Goal: Find contact information: Find contact information

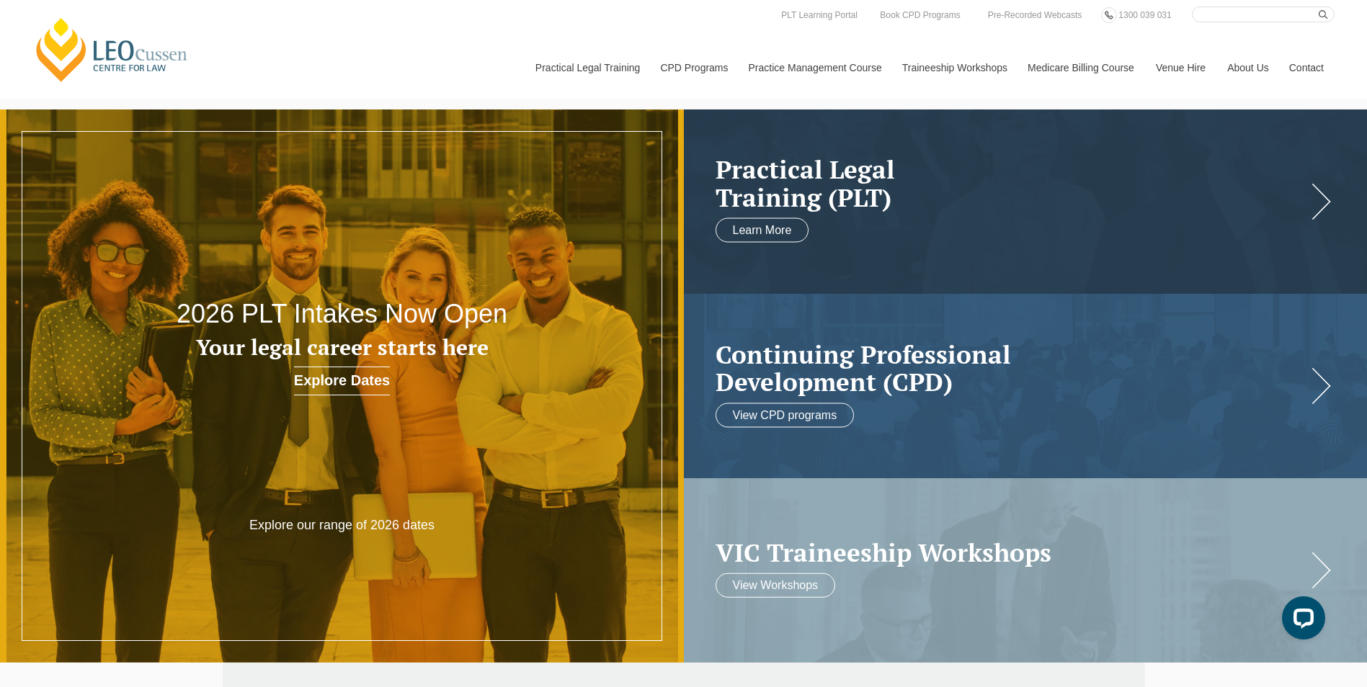
click at [1307, 72] on link "Contact" at bounding box center [1306, 68] width 56 height 62
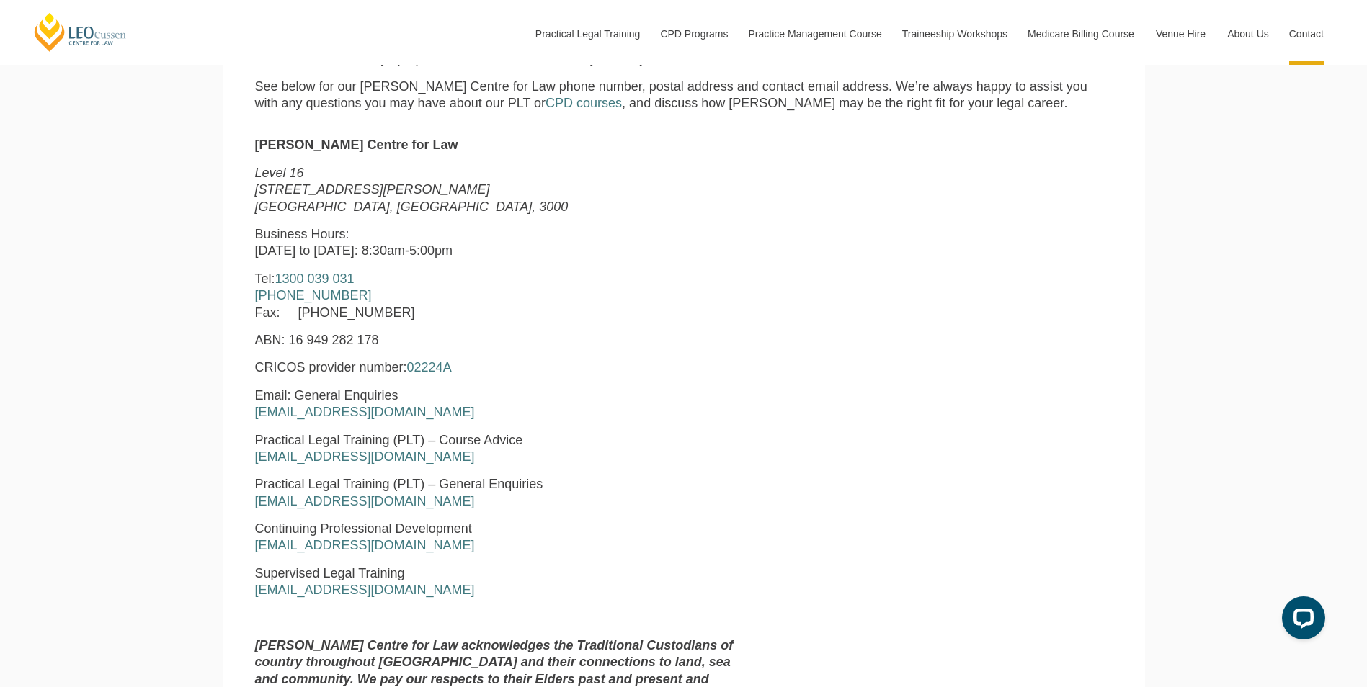
scroll to position [648, 0]
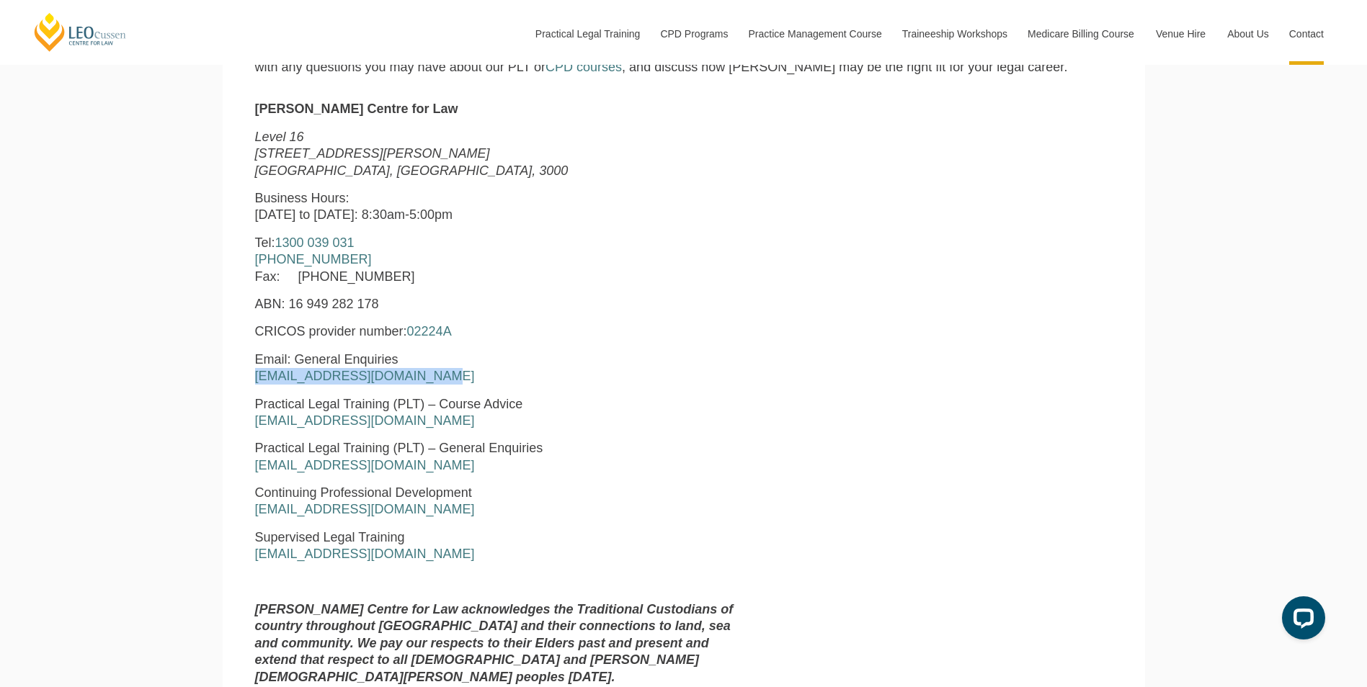
drag, startPoint x: 242, startPoint y: 382, endPoint x: 428, endPoint y: 380, distance: 185.9
click at [428, 380] on section "Leo Cussen Centre for Law Level 16 15 William Street Melbourne, Victoria, 3000 …" at bounding box center [684, 391] width 922 height 610
copy link "enquiries@leocussen.edu.au"
